Goal: Task Accomplishment & Management: Manage account settings

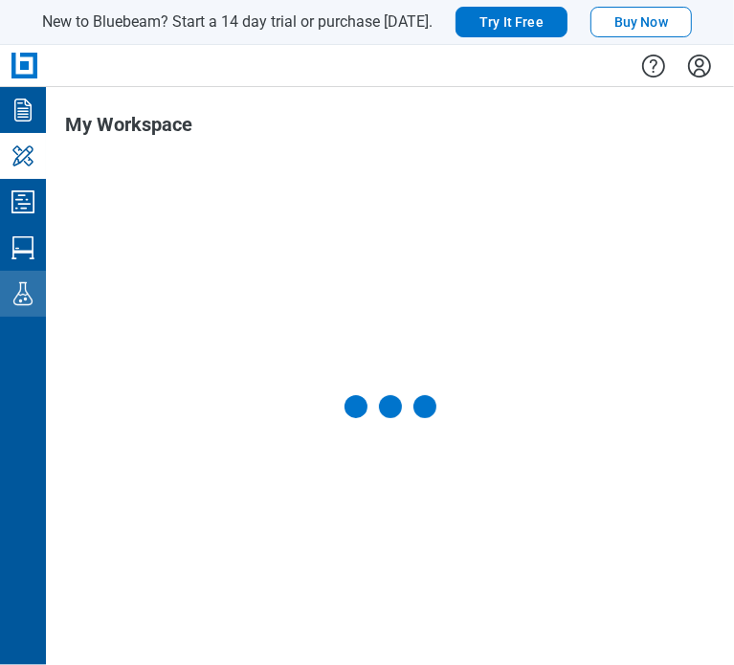
click at [20, 298] on icon "Labs" at bounding box center [23, 293] width 31 height 31
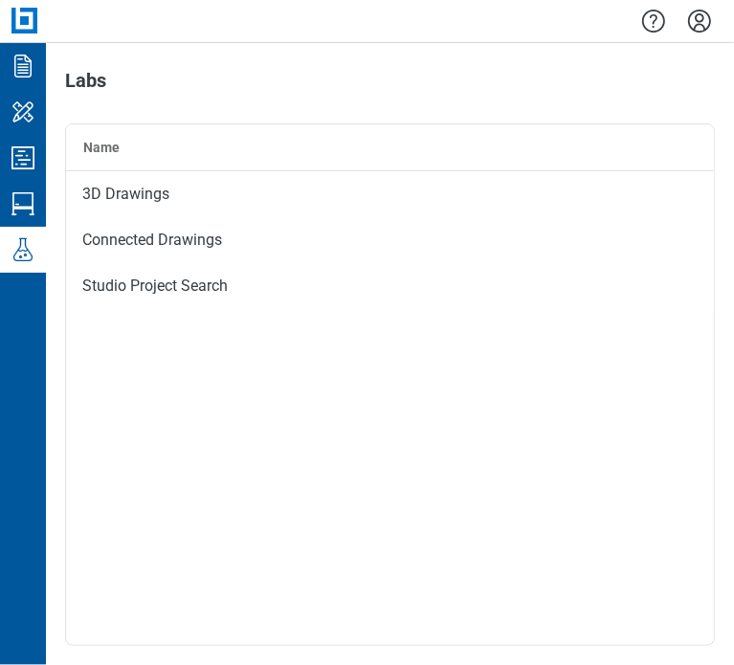
click at [692, 19] on icon "Settings" at bounding box center [699, 21] width 31 height 31
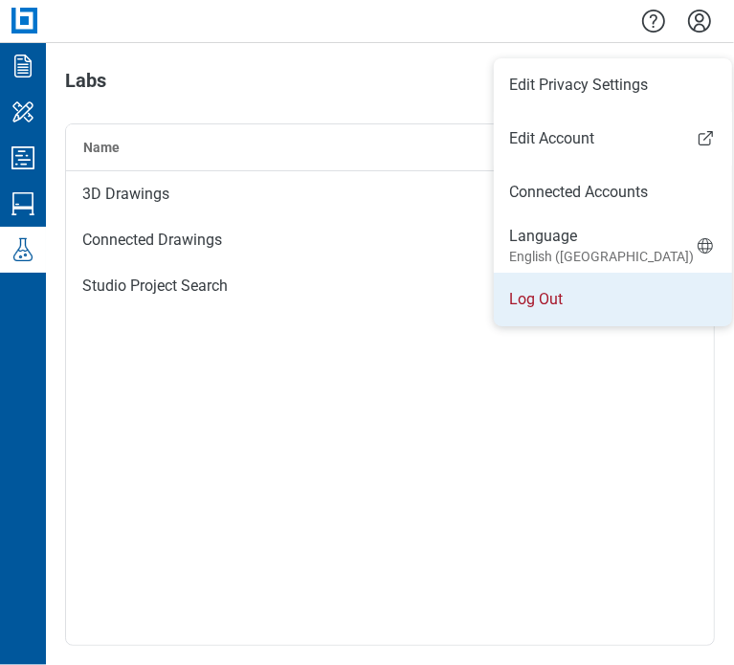
click at [536, 301] on li "Log Out" at bounding box center [613, 300] width 238 height 54
